Goal: Task Accomplishment & Management: Manage account settings

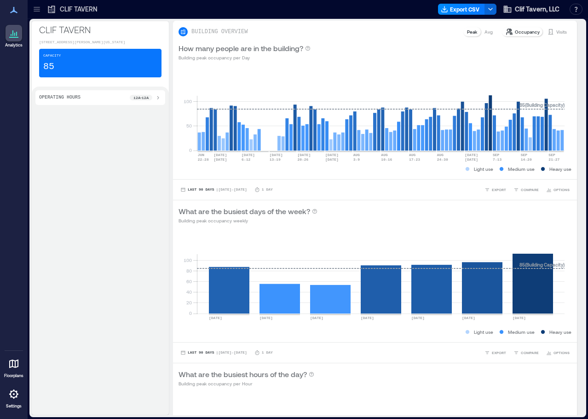
click at [13, 390] on icon at bounding box center [13, 394] width 11 height 11
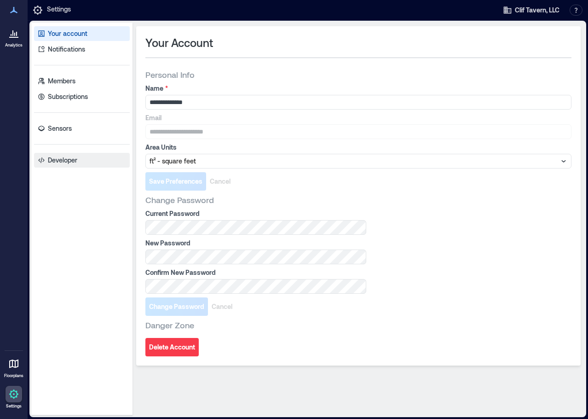
click at [58, 159] on p "Developer" at bounding box center [62, 160] width 29 height 9
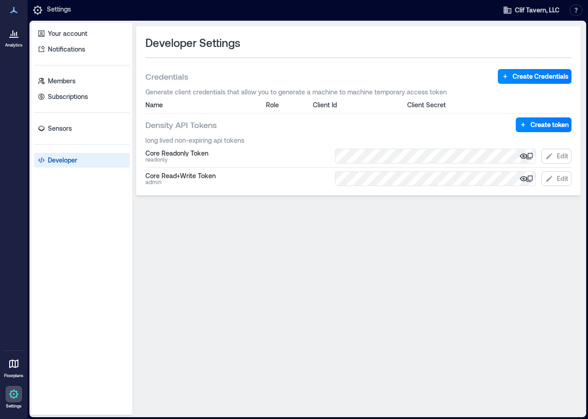
click at [525, 156] on icon "button" at bounding box center [524, 156] width 2 height 2
click at [524, 177] on icon "button" at bounding box center [524, 178] width 8 height 5
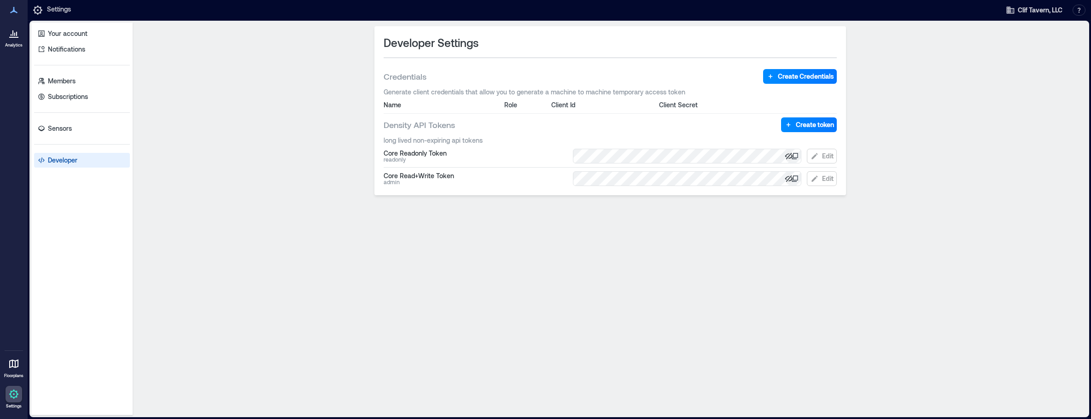
click at [581, 69] on div "Developer Settings Credentials Create Credentials Generate client credentials t…" at bounding box center [610, 110] width 472 height 169
click at [588, 77] on span "Create Credentials" at bounding box center [806, 76] width 56 height 9
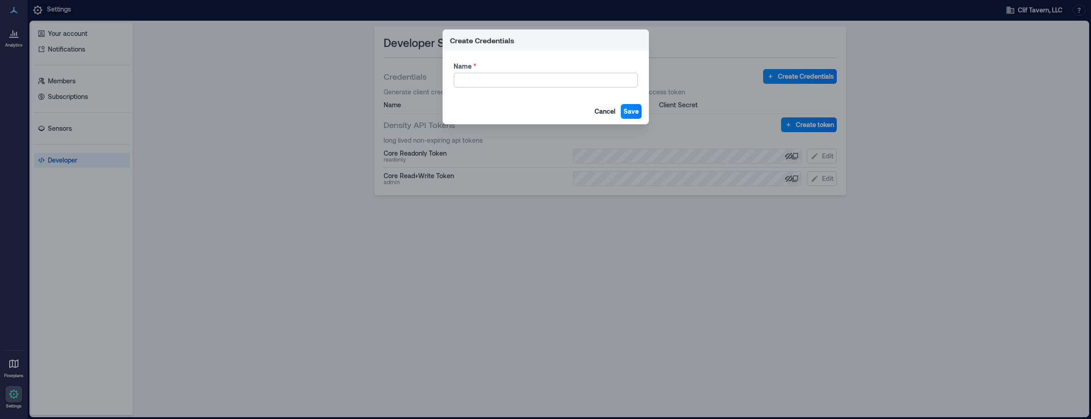
click at [533, 80] on input "Name *" at bounding box center [546, 80] width 184 height 15
type input "**********"
click at [588, 109] on span "Save" at bounding box center [630, 111] width 15 height 9
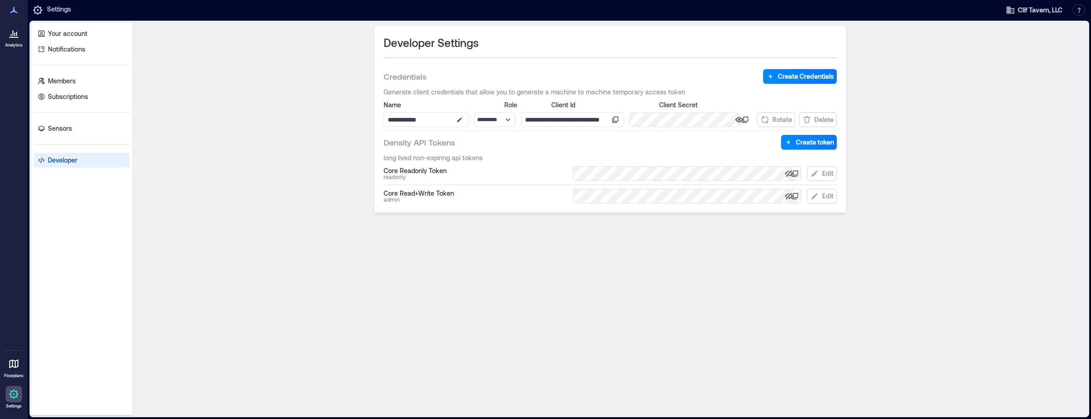
click at [588, 121] on icon "button" at bounding box center [738, 119] width 9 height 9
click at [588, 118] on div "**********" at bounding box center [610, 119] width 453 height 15
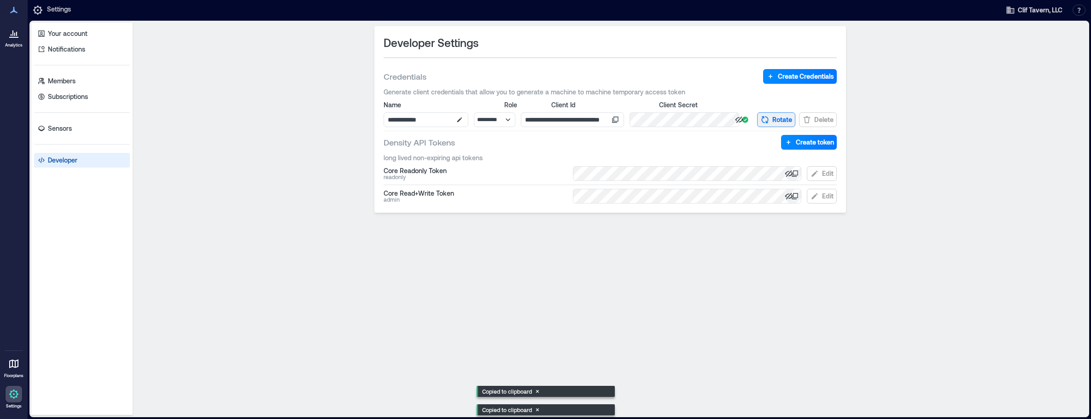
scroll to position [0, 65]
click at [588, 122] on div "**********" at bounding box center [610, 119] width 453 height 15
click at [588, 119] on input "**********" at bounding box center [572, 119] width 103 height 15
drag, startPoint x: 602, startPoint y: 119, endPoint x: 478, endPoint y: 114, distance: 124.0
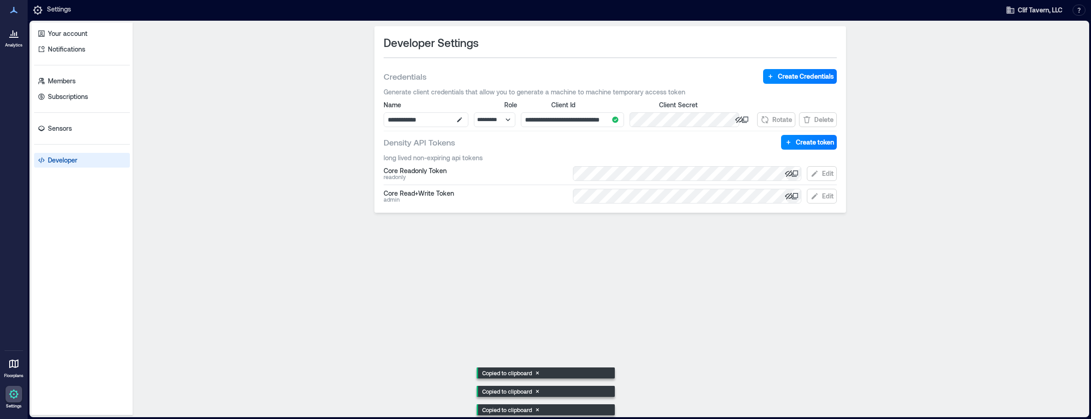
click at [479, 114] on div "**********" at bounding box center [610, 119] width 453 height 15
click at [570, 120] on input "**********" at bounding box center [572, 119] width 103 height 15
drag, startPoint x: 598, startPoint y: 122, endPoint x: 683, endPoint y: 127, distance: 85.4
click at [588, 127] on div "**********" at bounding box center [610, 119] width 472 height 186
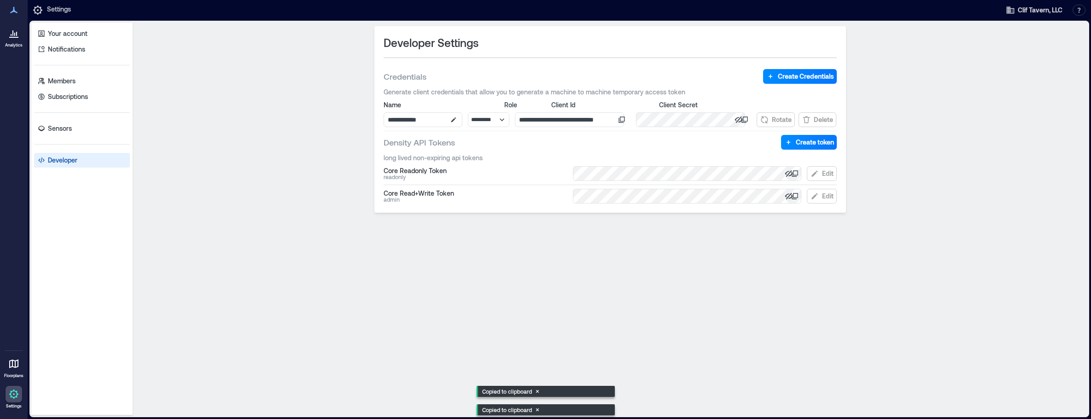
click at [588, 95] on span "Generate client credentials that allow you to generate a machine to machine tem…" at bounding box center [610, 91] width 453 height 9
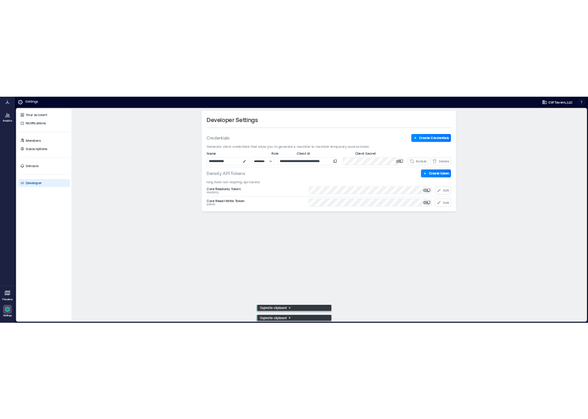
scroll to position [0, 0]
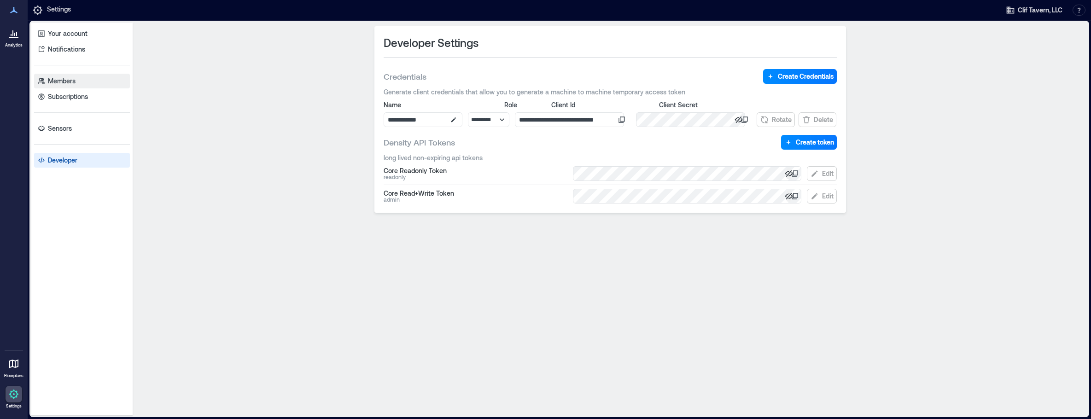
click at [60, 81] on p "Members" at bounding box center [62, 80] width 28 height 9
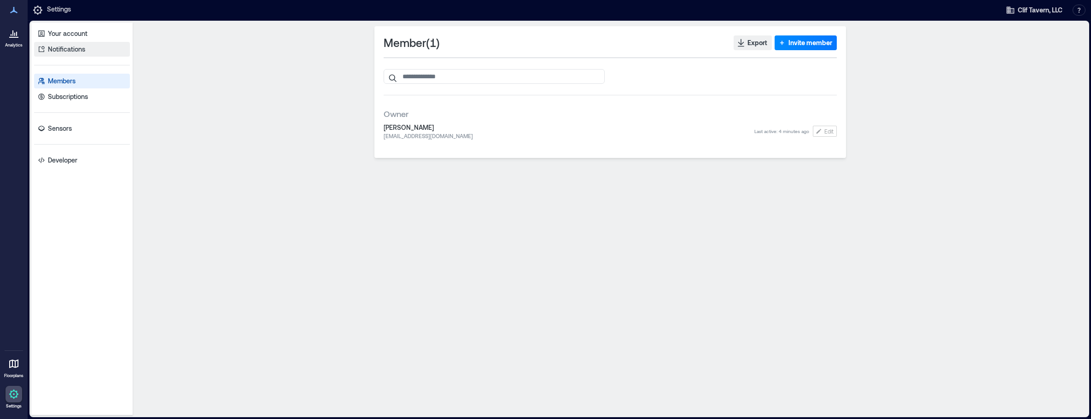
click at [61, 47] on p "Notifications" at bounding box center [66, 49] width 37 height 9
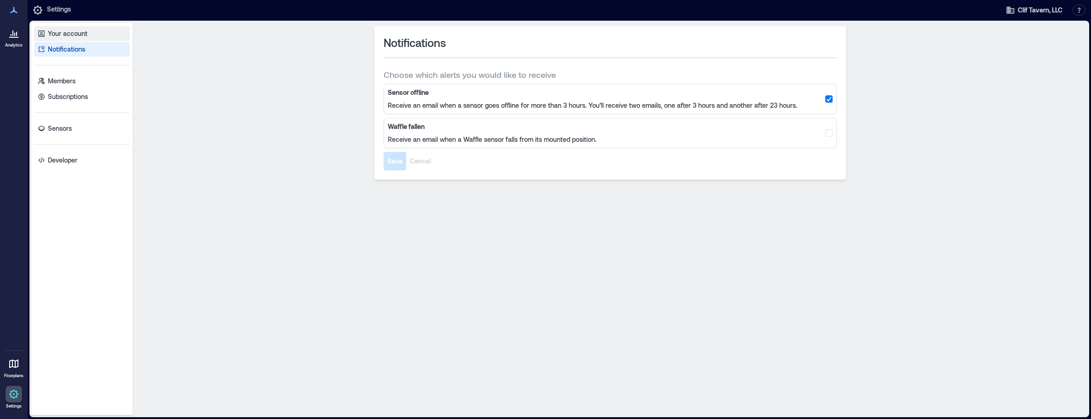
click at [63, 36] on p "Your account" at bounding box center [68, 33] width 40 height 9
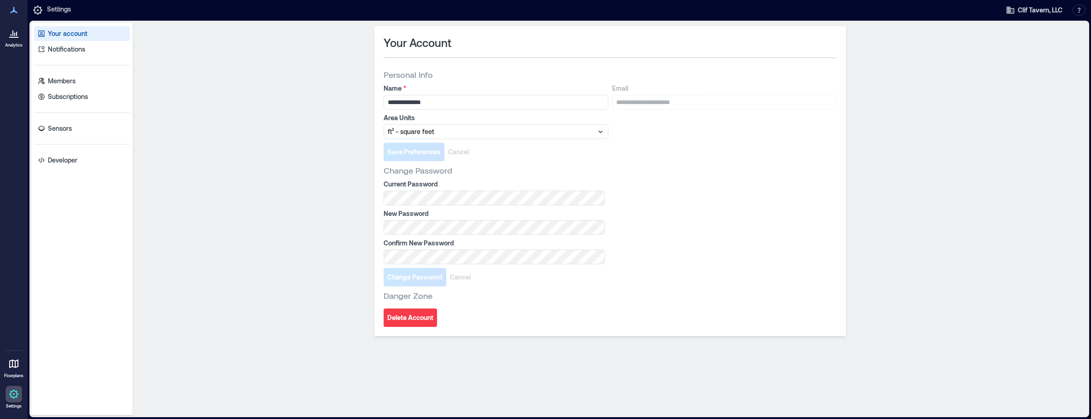
click at [15, 37] on icon at bounding box center [13, 37] width 9 height 1
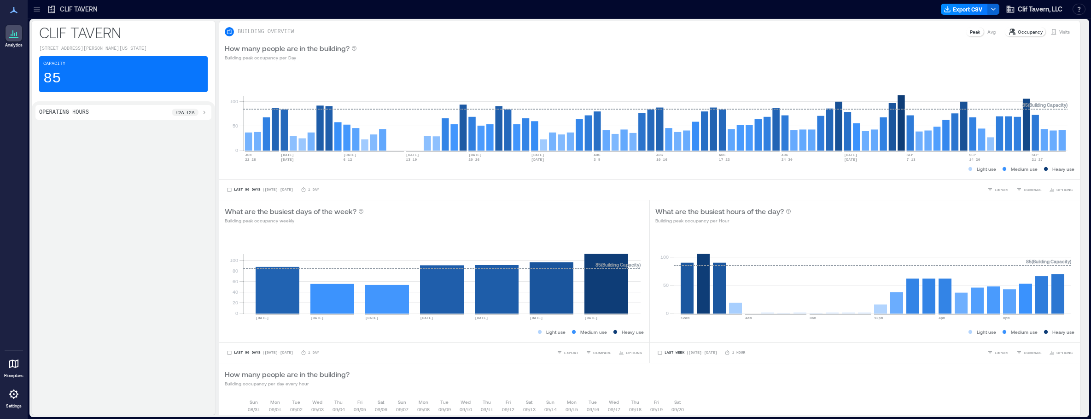
click at [15, 369] on icon at bounding box center [13, 363] width 11 height 11
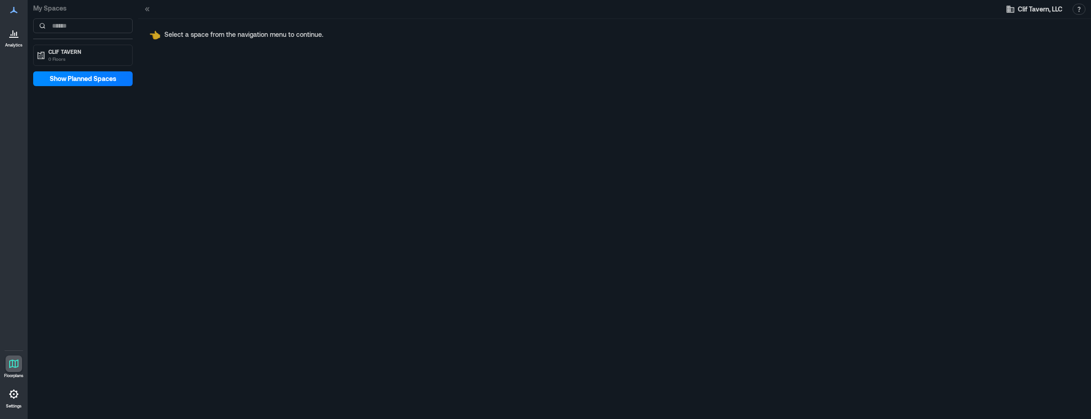
click at [15, 397] on icon at bounding box center [13, 394] width 9 height 9
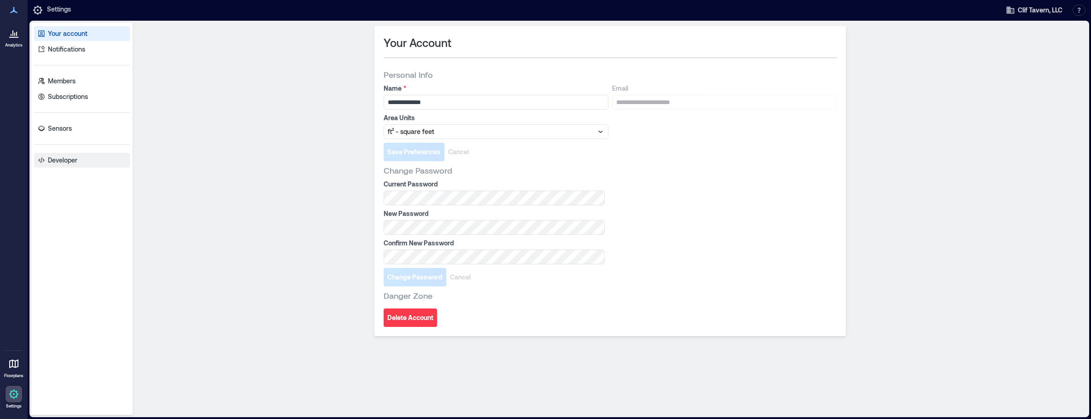
click at [72, 159] on p "Developer" at bounding box center [62, 160] width 29 height 9
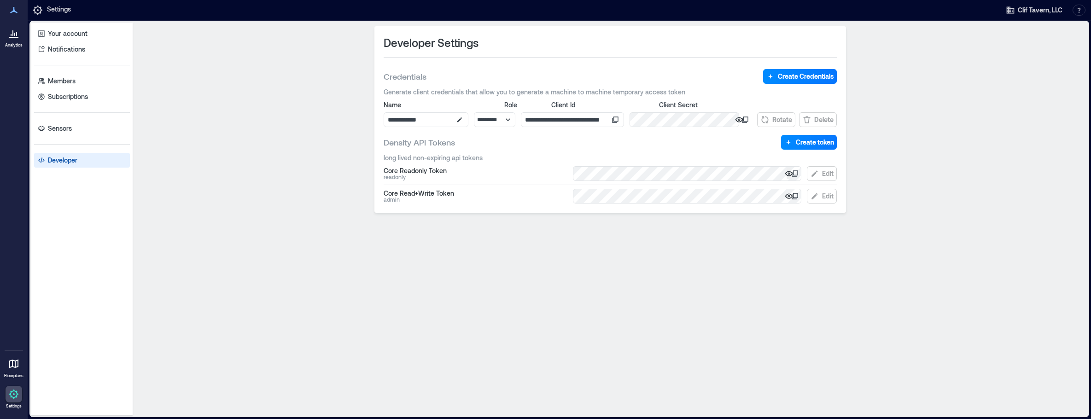
click at [588, 174] on icon "button" at bounding box center [788, 174] width 2 height 2
click at [70, 156] on p "Developer" at bounding box center [62, 160] width 29 height 9
click at [65, 39] on link "Your account" at bounding box center [82, 33] width 96 height 15
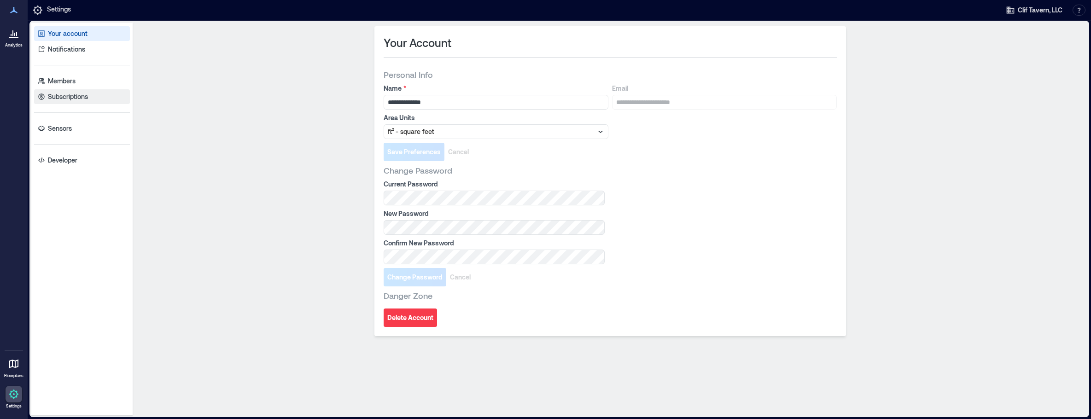
click at [62, 95] on p "Subscriptions" at bounding box center [68, 96] width 40 height 9
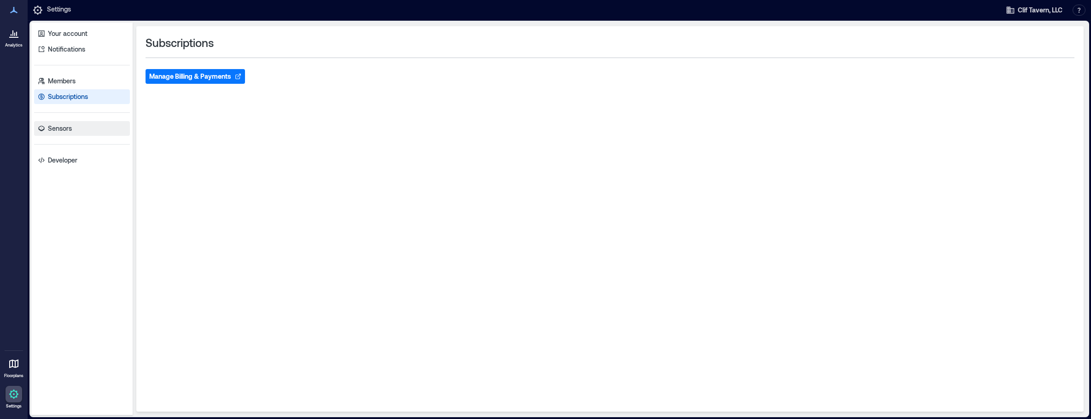
click at [61, 127] on p "Sensors" at bounding box center [60, 128] width 24 height 9
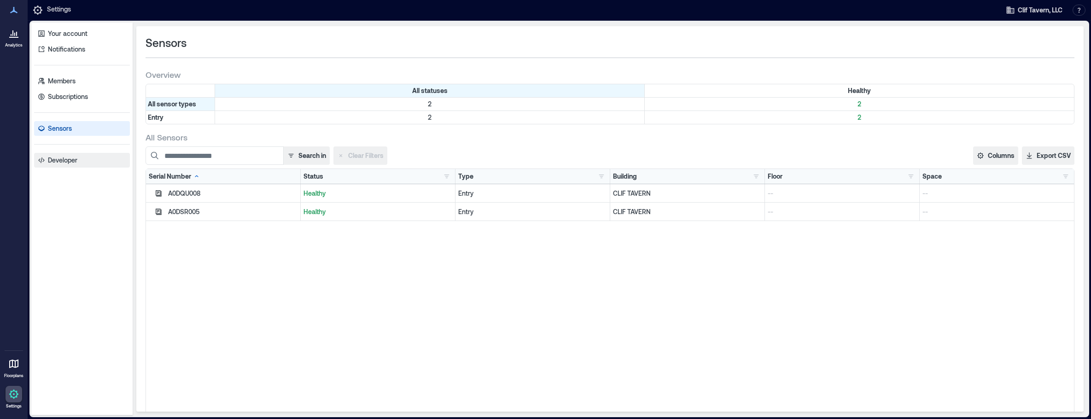
click at [62, 163] on p "Developer" at bounding box center [62, 160] width 29 height 9
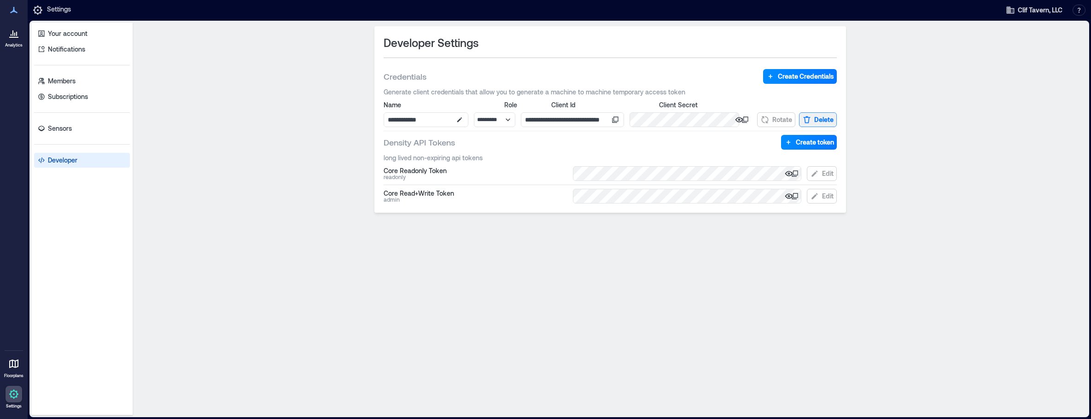
click at [588, 120] on span "Delete" at bounding box center [823, 119] width 19 height 9
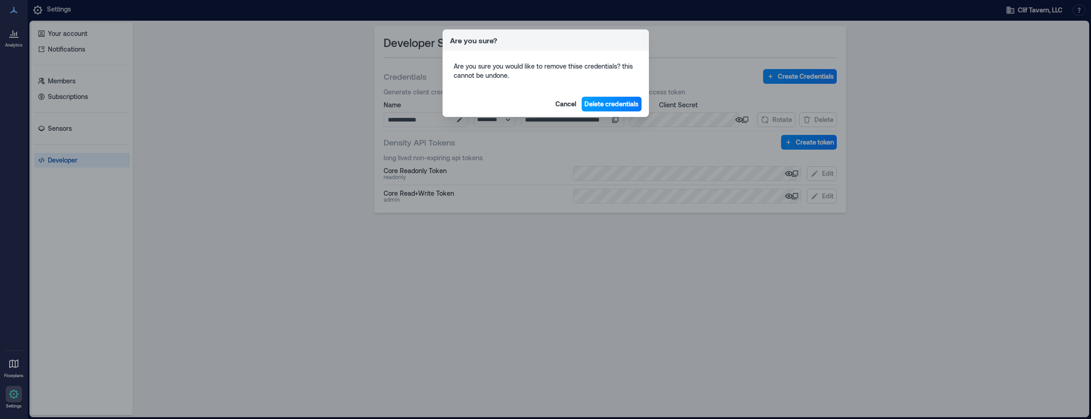
click at [588, 102] on span "Delete credentials" at bounding box center [611, 103] width 54 height 9
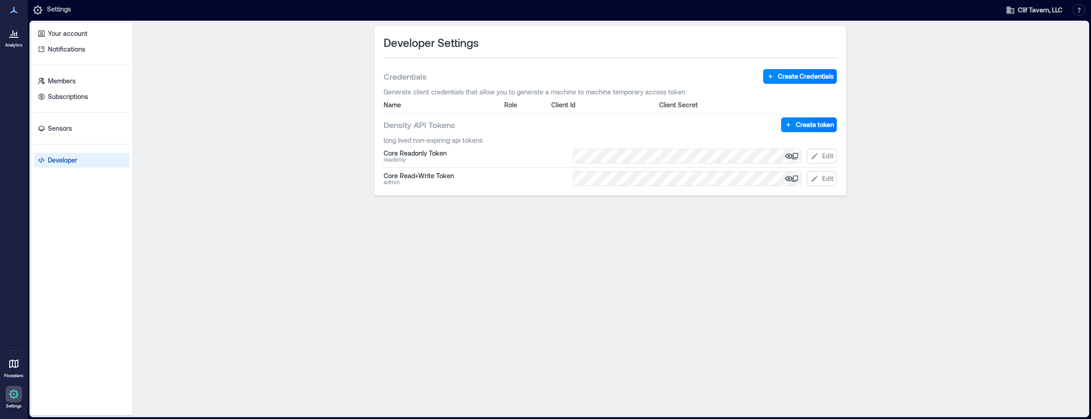
click at [14, 367] on icon at bounding box center [13, 364] width 9 height 9
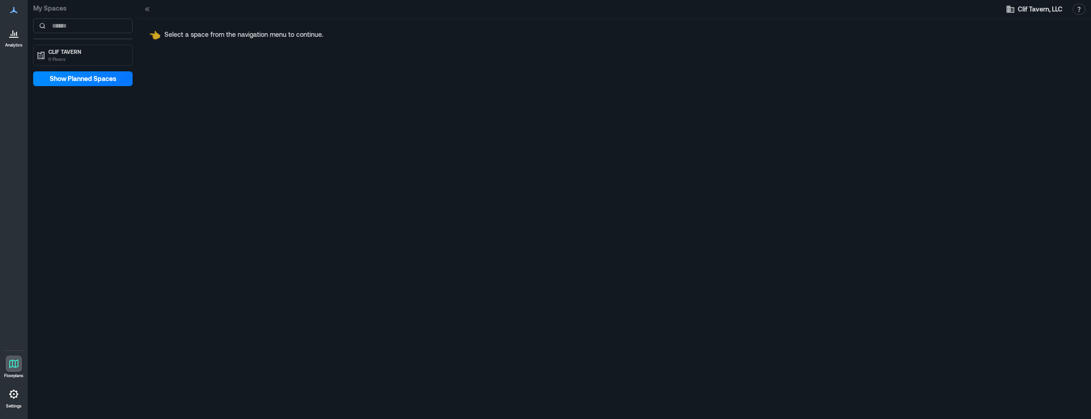
click at [12, 395] on icon at bounding box center [13, 394] width 11 height 11
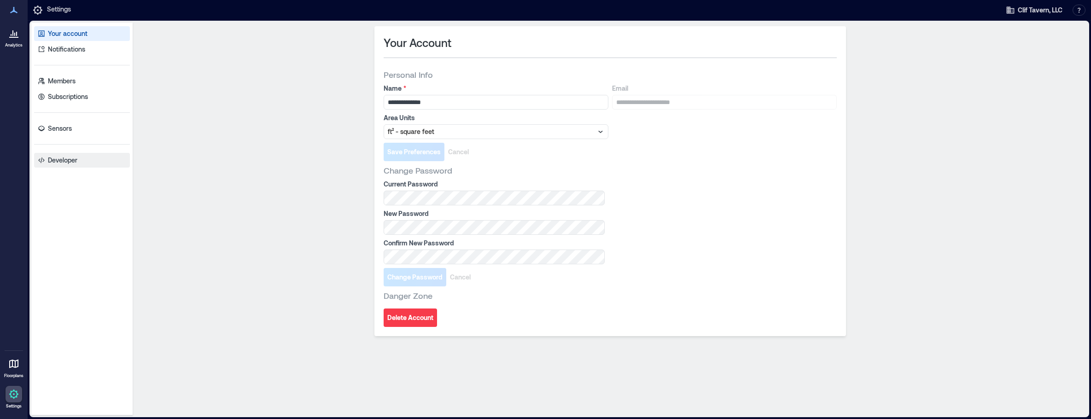
click at [65, 162] on p "Developer" at bounding box center [62, 160] width 29 height 9
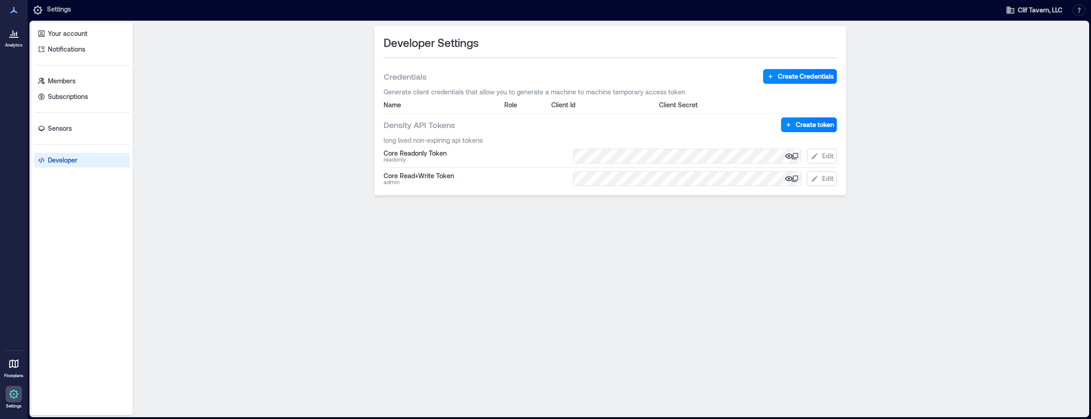
click at [15, 12] on icon at bounding box center [13, 10] width 7 height 6
click at [49, 35] on p "Your account" at bounding box center [68, 33] width 40 height 9
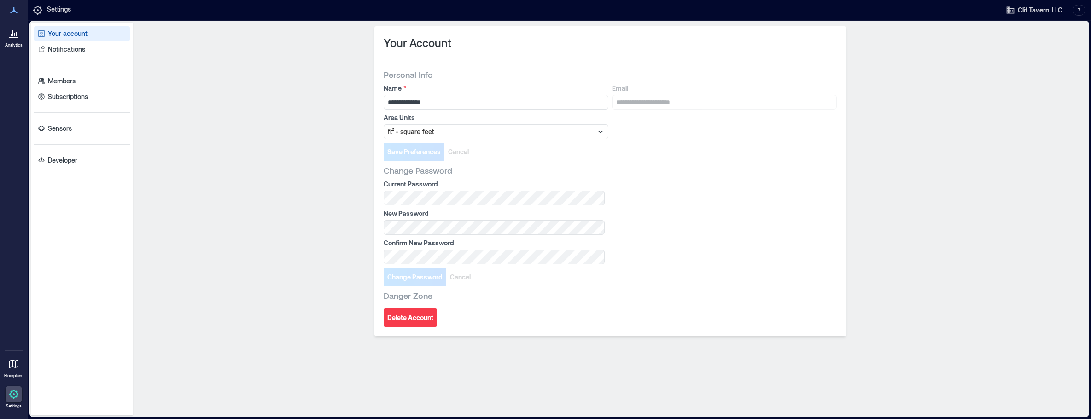
click at [12, 394] on icon at bounding box center [13, 394] width 11 height 11
click at [57, 46] on p "Notifications" at bounding box center [66, 49] width 37 height 9
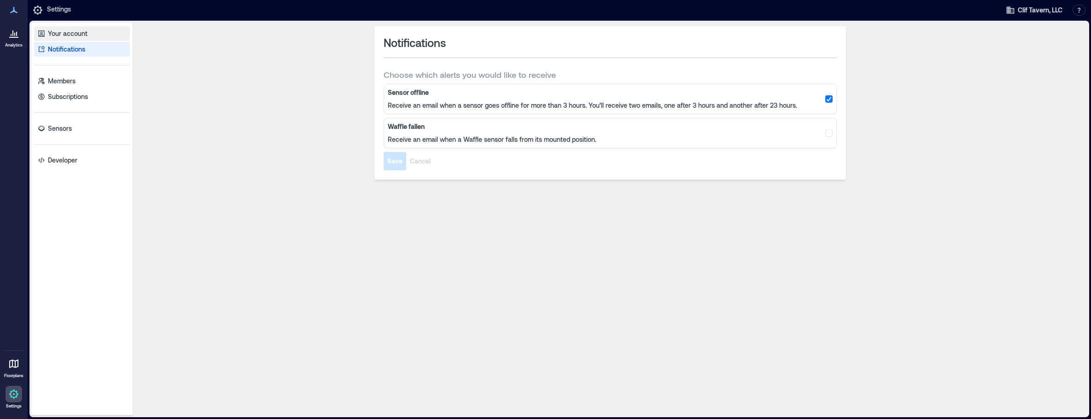
click at [58, 33] on p "Your account" at bounding box center [68, 33] width 40 height 9
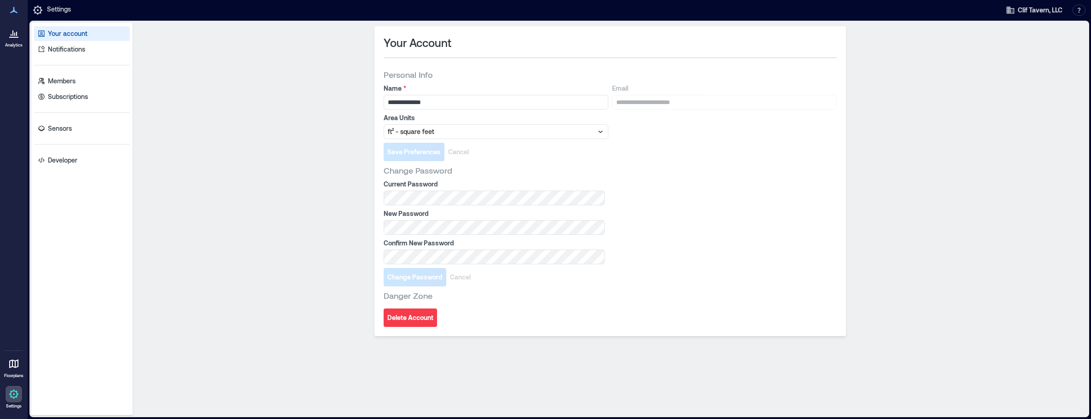
click at [13, 36] on icon at bounding box center [12, 33] width 1 height 6
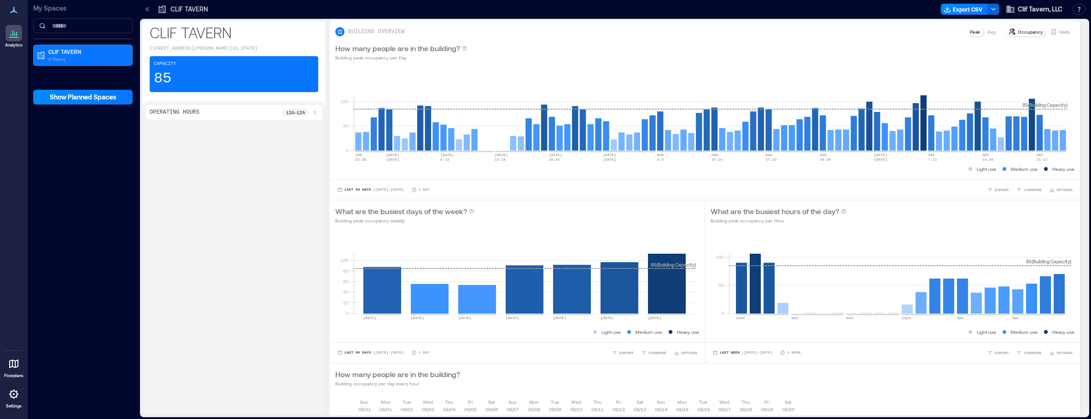
click at [12, 399] on icon at bounding box center [13, 394] width 11 height 11
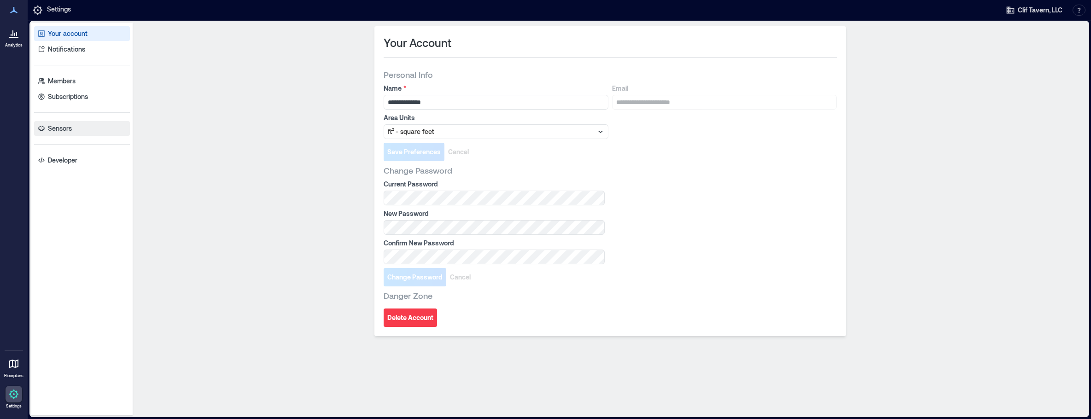
click at [66, 129] on p "Sensors" at bounding box center [60, 128] width 24 height 9
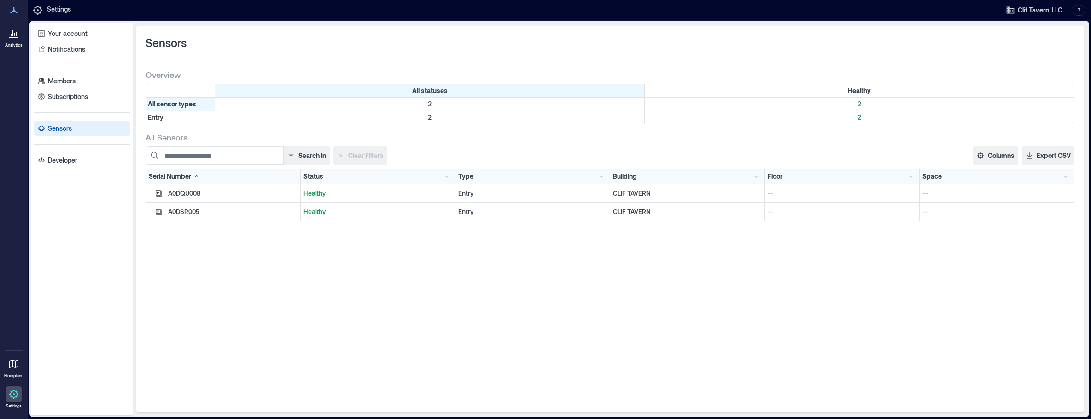
click at [220, 187] on div "A0DQU008" at bounding box center [223, 193] width 155 height 18
click at [195, 176] on icon at bounding box center [196, 176] width 7 height 7
click at [197, 175] on icon at bounding box center [196, 176] width 7 height 7
click at [588, 195] on p "--" at bounding box center [996, 193] width 149 height 9
click at [77, 157] on p "Developer" at bounding box center [62, 160] width 29 height 9
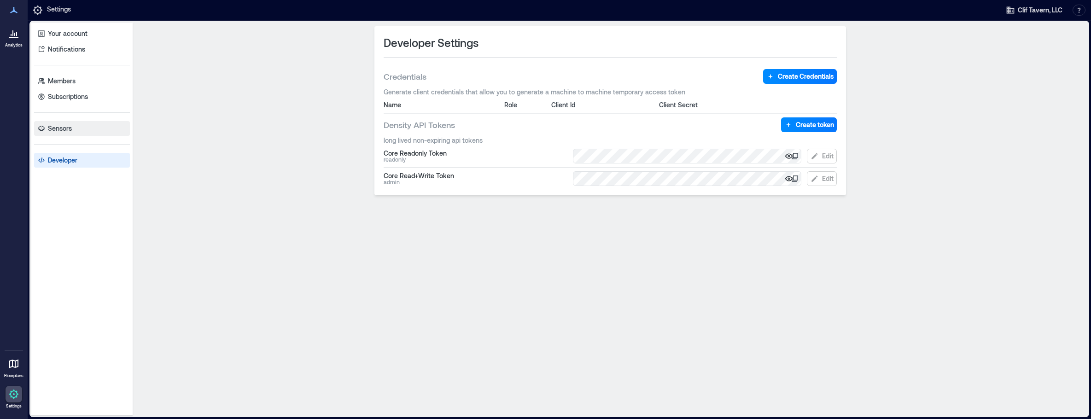
click at [70, 126] on p "Sensors" at bounding box center [60, 128] width 24 height 9
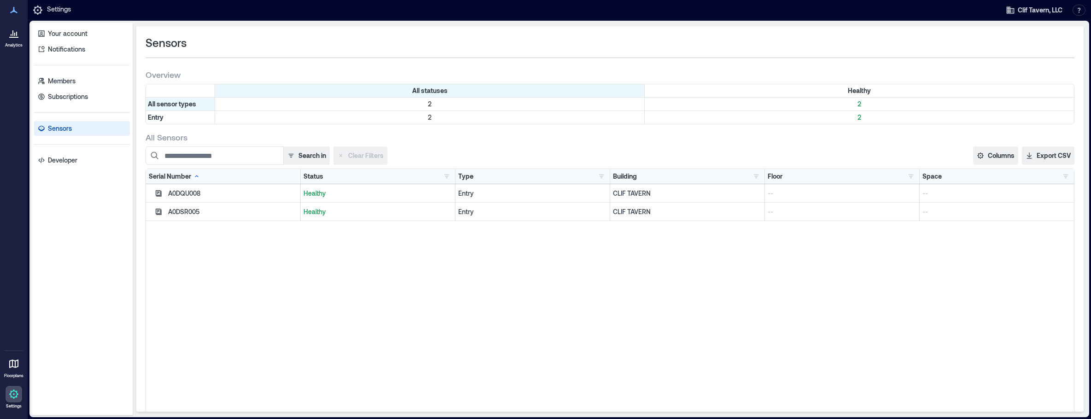
click at [17, 368] on icon at bounding box center [13, 363] width 11 height 11
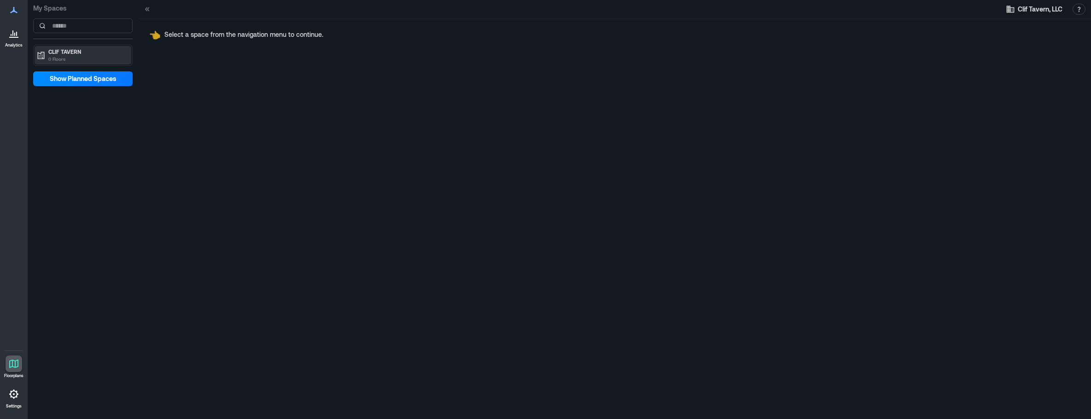
click at [87, 51] on p "CLIF TAVERN" at bounding box center [86, 51] width 77 height 7
click at [102, 51] on p "CLIF TAVERN" at bounding box center [86, 51] width 77 height 7
click at [98, 27] on input at bounding box center [82, 25] width 99 height 15
click at [163, 61] on div "👈 Select a space from the navigation menu to continue." at bounding box center [614, 219] width 953 height 400
click at [93, 54] on p "CLIF TAVERN" at bounding box center [86, 51] width 77 height 7
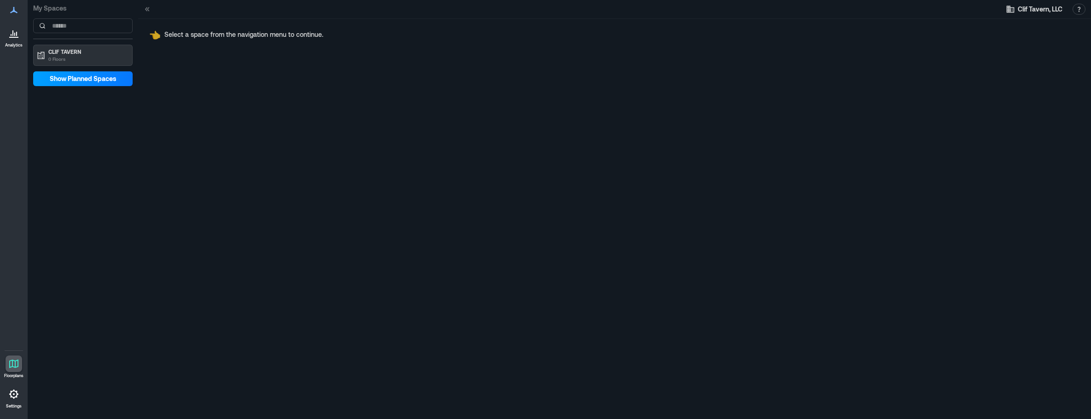
click at [92, 79] on span "Show Planned Spaces" at bounding box center [83, 78] width 67 height 9
click at [100, 77] on span "Hide Planned Spaces" at bounding box center [83, 78] width 64 height 9
click at [91, 59] on p "0 Floors" at bounding box center [86, 58] width 77 height 7
click at [95, 54] on p "CLIF TAVERN" at bounding box center [86, 51] width 77 height 7
click at [146, 7] on icon at bounding box center [147, 9] width 9 height 9
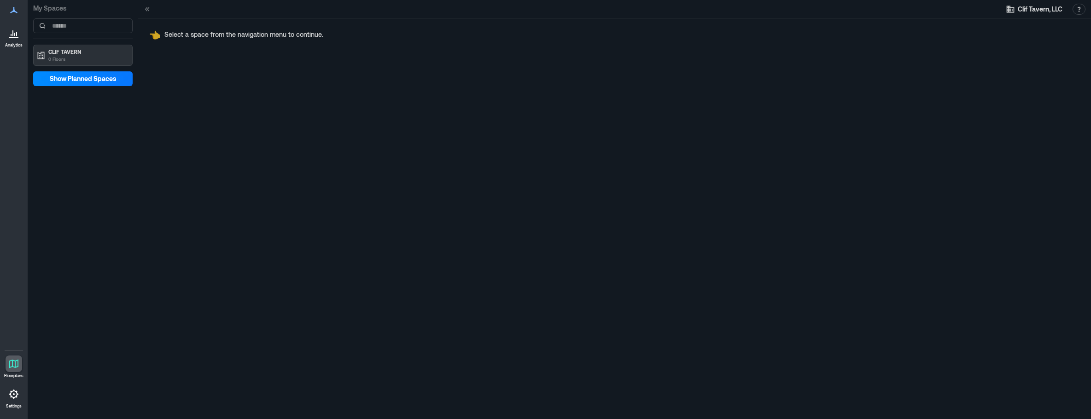
click at [148, 9] on icon at bounding box center [148, 9] width 2 height 4
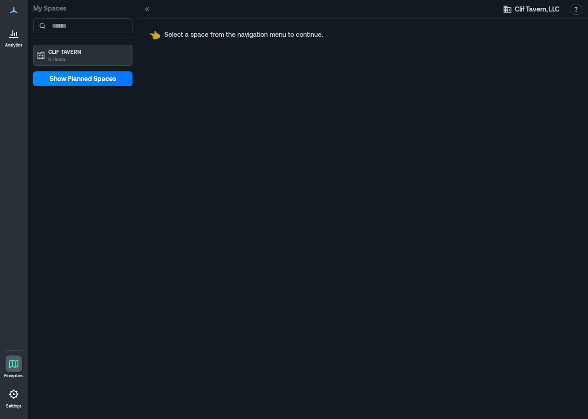
click at [14, 363] on icon at bounding box center [13, 363] width 11 height 11
click at [86, 58] on p "0 Floors" at bounding box center [86, 58] width 77 height 7
click at [83, 53] on p "CLIF TAVERN" at bounding box center [86, 51] width 77 height 7
click at [512, 8] on button "Clif Tavern, LLC" at bounding box center [532, 9] width 62 height 15
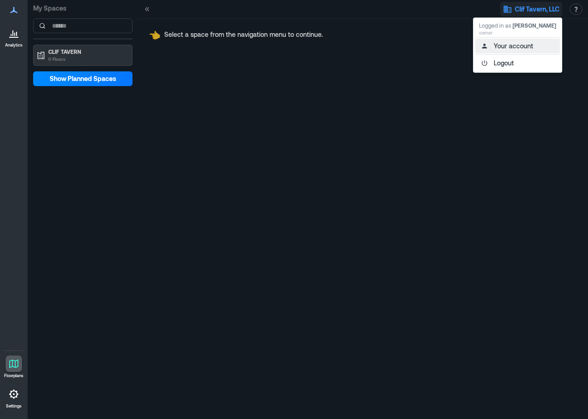
click at [510, 47] on button "Your account" at bounding box center [518, 46] width 85 height 15
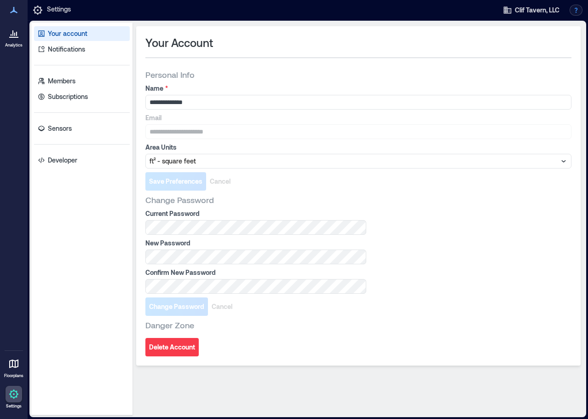
click at [574, 7] on button "button" at bounding box center [576, 10] width 13 height 11
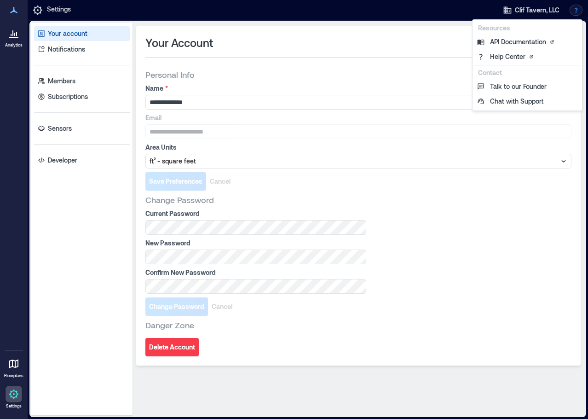
click at [16, 397] on icon at bounding box center [13, 394] width 9 height 9
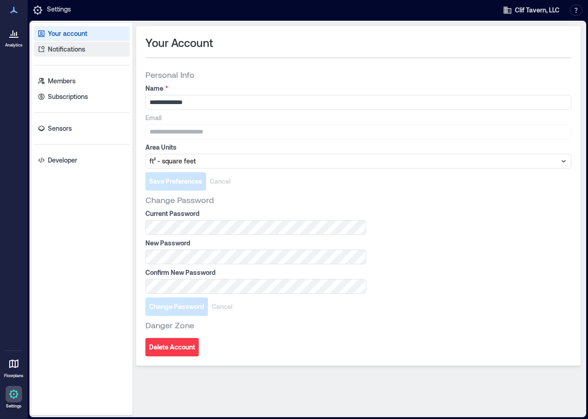
click at [76, 46] on p "Notifications" at bounding box center [66, 49] width 37 height 9
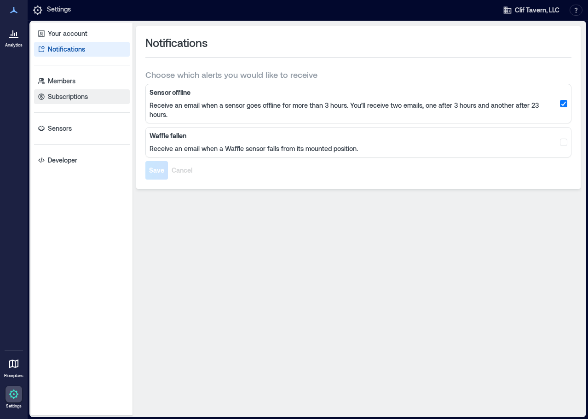
click at [89, 94] on link "Subscriptions" at bounding box center [82, 96] width 96 height 15
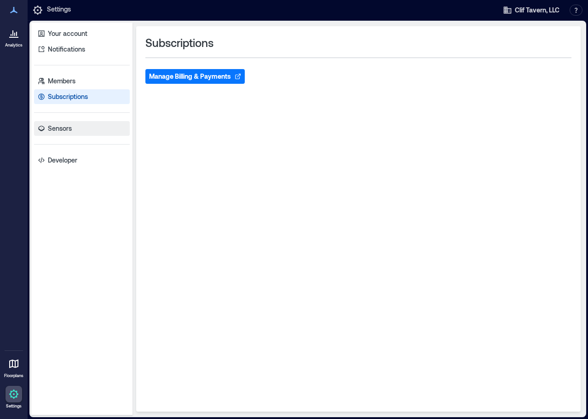
click at [77, 128] on link "Sensors" at bounding box center [82, 128] width 96 height 15
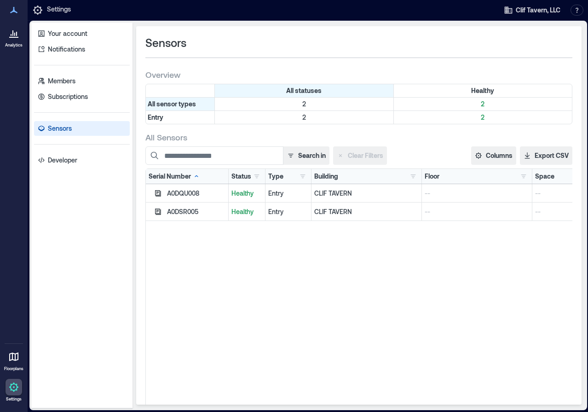
click at [184, 186] on div "A0DQU008" at bounding box center [187, 193] width 83 height 18
click at [184, 191] on div "A0DQU008" at bounding box center [196, 193] width 58 height 9
click at [159, 192] on icon "button" at bounding box center [157, 193] width 7 height 7
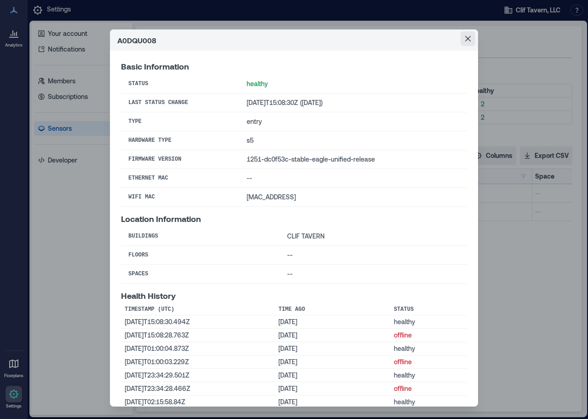
click at [468, 41] on button "Close" at bounding box center [468, 38] width 15 height 15
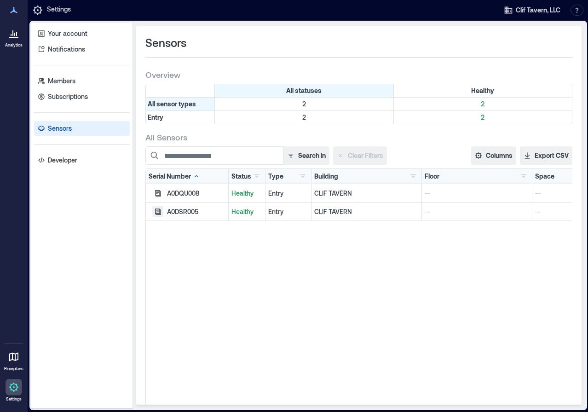
click at [155, 213] on icon "button" at bounding box center [157, 211] width 7 height 7
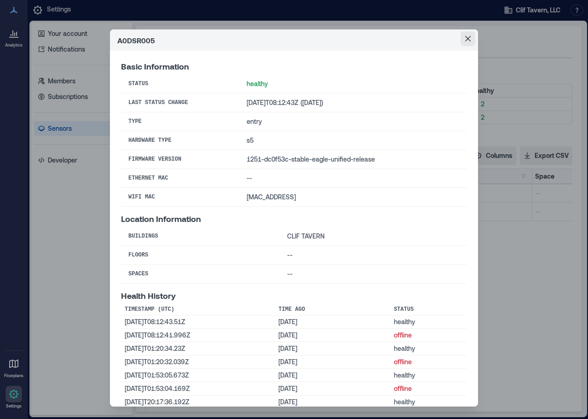
click at [469, 37] on button "Close" at bounding box center [468, 38] width 15 height 15
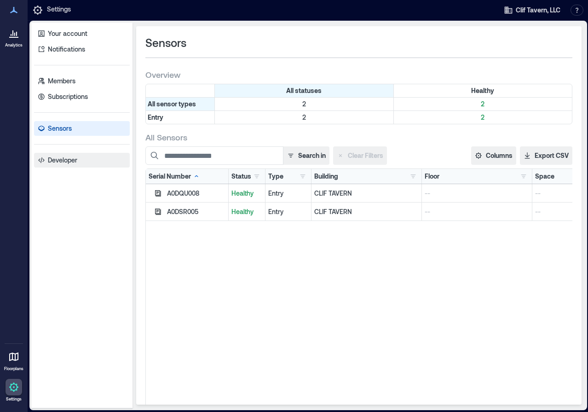
click at [78, 161] on link "Developer" at bounding box center [82, 160] width 96 height 15
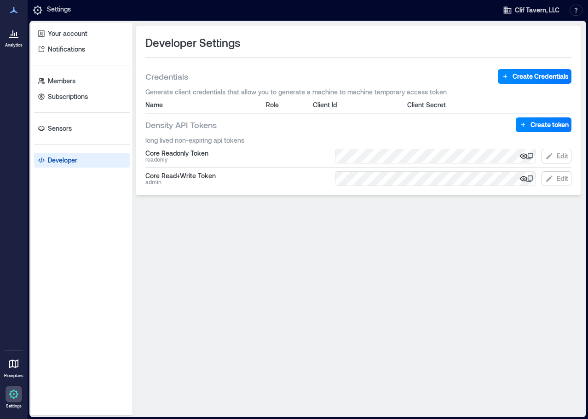
click at [185, 155] on div "Core Readonly Token" at bounding box center [238, 153] width 184 height 7
click at [64, 30] on p "Your account" at bounding box center [68, 33] width 40 height 9
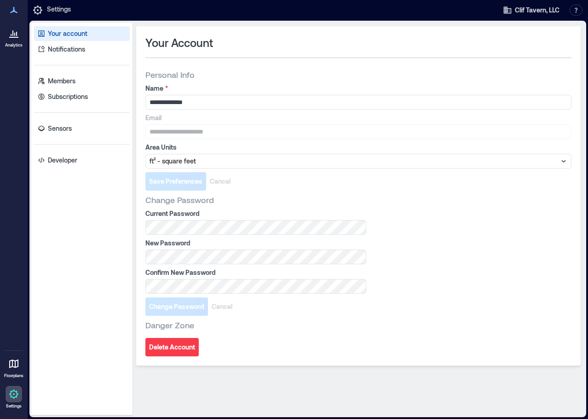
click at [13, 370] on div at bounding box center [14, 363] width 17 height 17
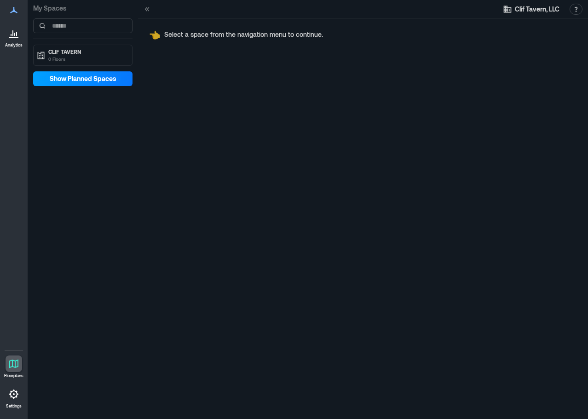
click at [83, 80] on span "Show Planned Spaces" at bounding box center [83, 78] width 67 height 9
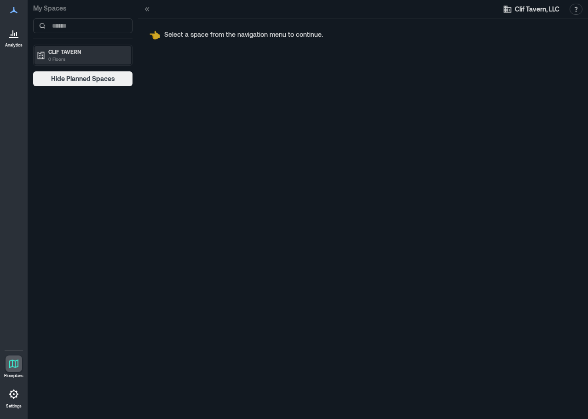
click at [81, 58] on p "0 Floors" at bounding box center [86, 58] width 77 height 7
click at [82, 52] on p "CLIF TAVERN" at bounding box center [86, 51] width 77 height 7
click at [172, 43] on div "👈 Select a space from the navigation menu to continue." at bounding box center [363, 34] width 450 height 31
click at [172, 40] on div "👈 Select a space from the navigation menu to continue." at bounding box center [363, 34] width 450 height 31
